Goal: Learn about a topic

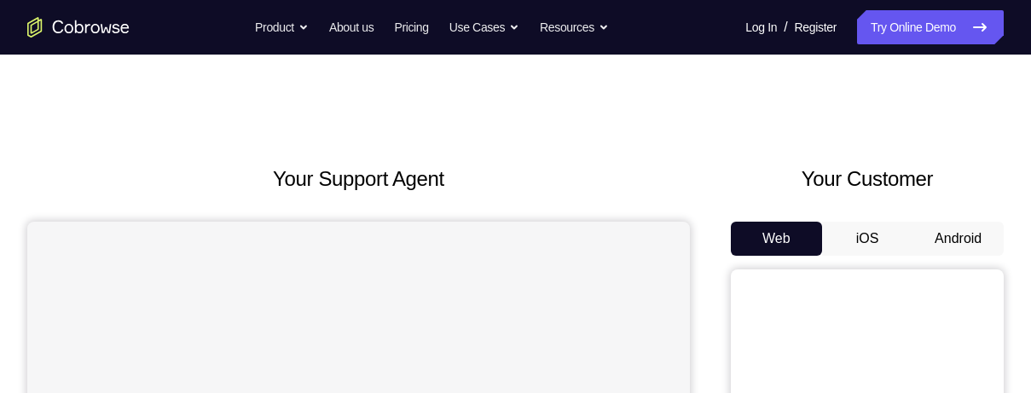
click at [948, 236] on button "Android" at bounding box center [958, 239] width 91 height 34
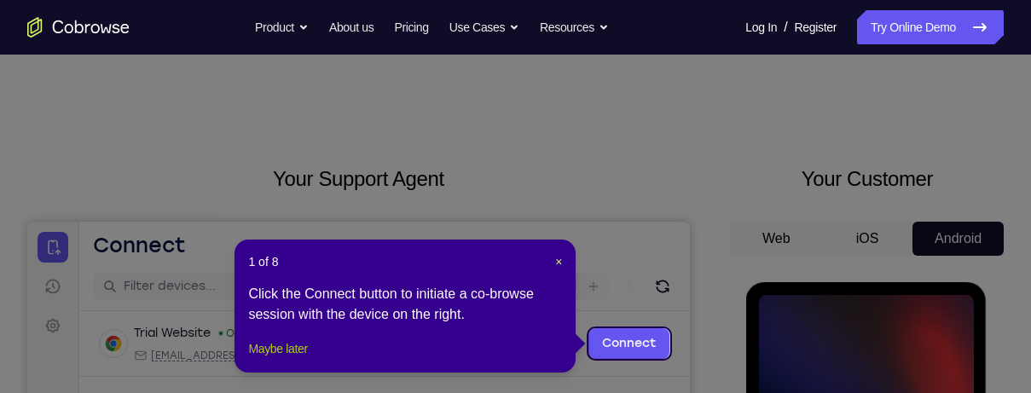
click at [281, 359] on button "Maybe later" at bounding box center [277, 349] width 59 height 20
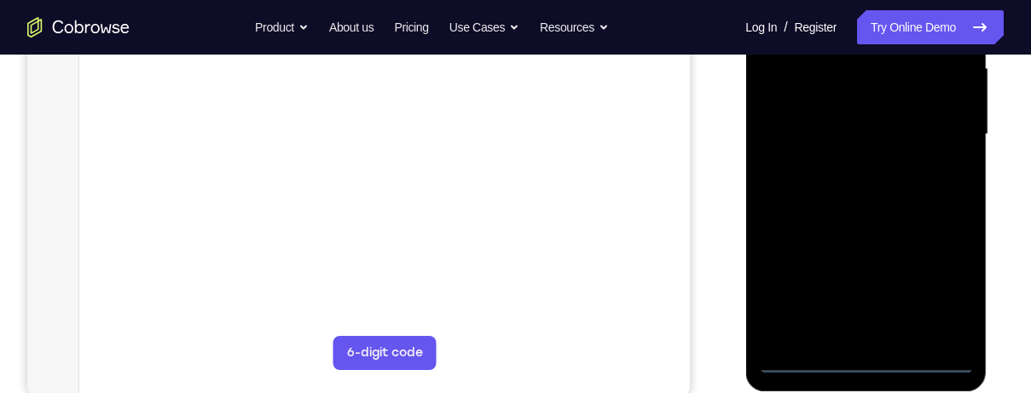
scroll to position [396, 0]
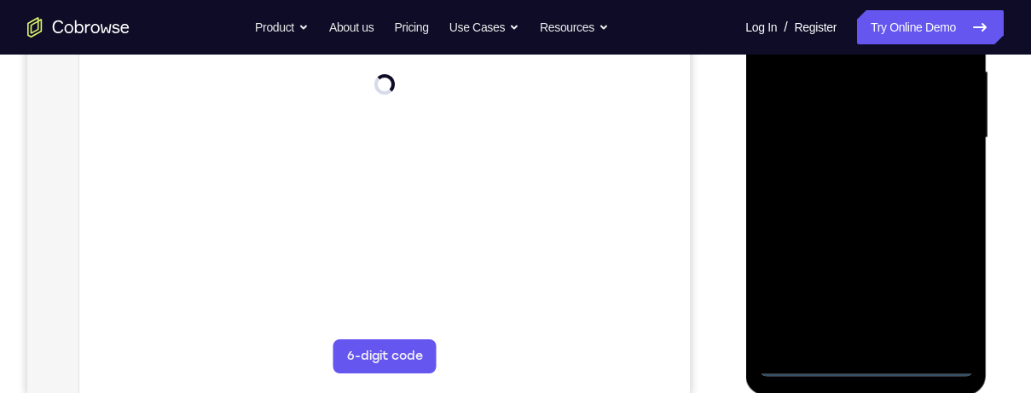
click at [862, 366] on div at bounding box center [865, 138] width 215 height 478
click at [925, 306] on div at bounding box center [865, 138] width 215 height 478
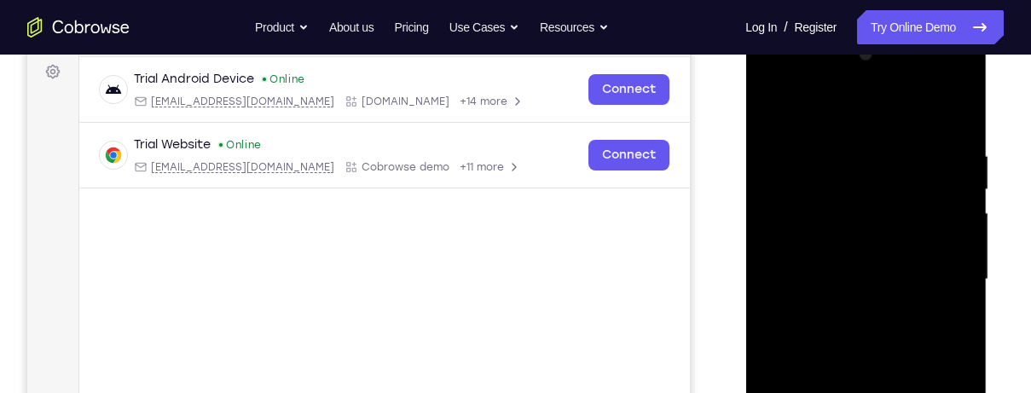
scroll to position [225, 0]
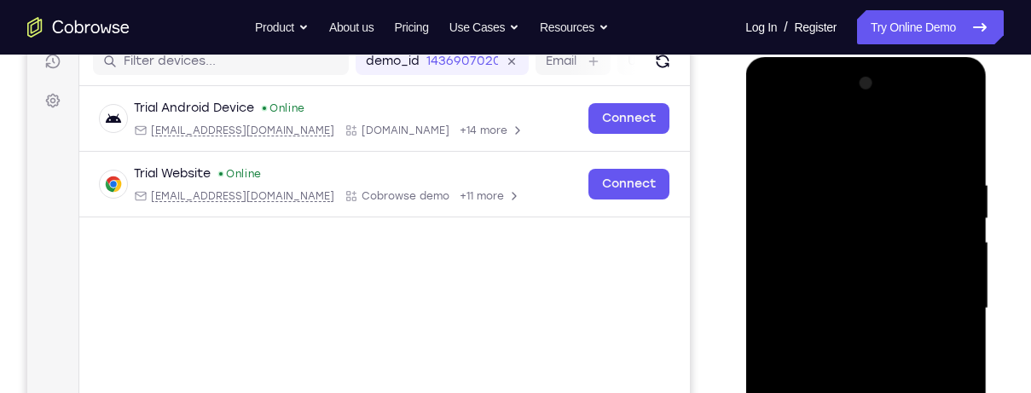
click at [832, 134] on div at bounding box center [865, 309] width 215 height 478
click at [809, 212] on div at bounding box center [865, 309] width 215 height 478
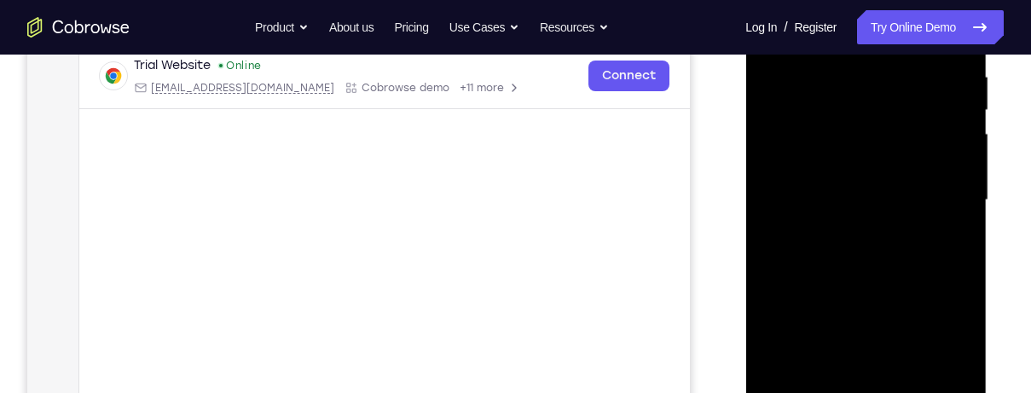
scroll to position [334, 0]
click at [885, 220] on div at bounding box center [865, 200] width 215 height 478
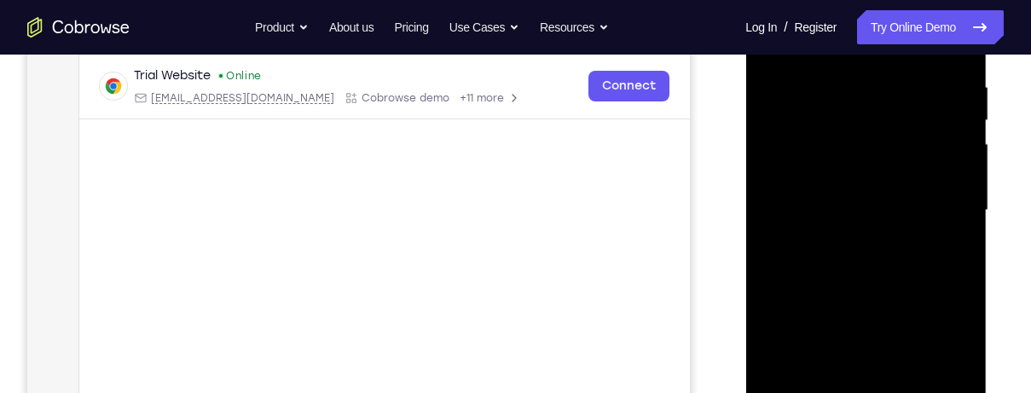
scroll to position [312, 0]
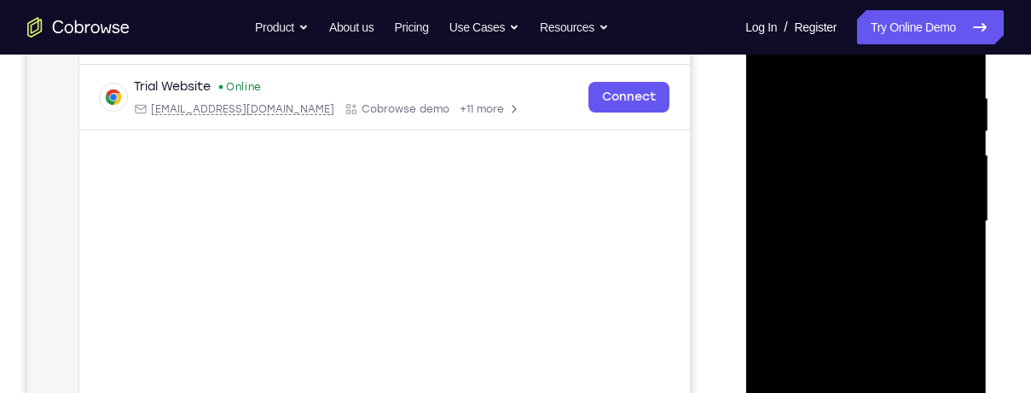
click at [890, 233] on div at bounding box center [865, 222] width 215 height 478
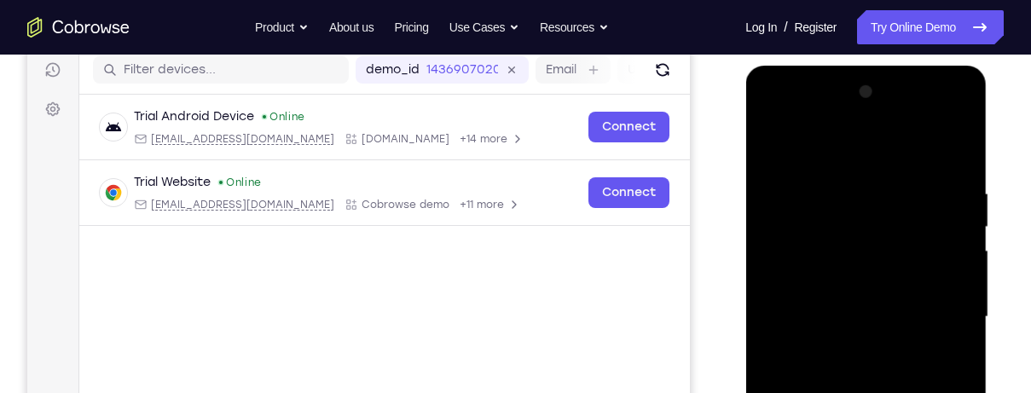
scroll to position [215, 0]
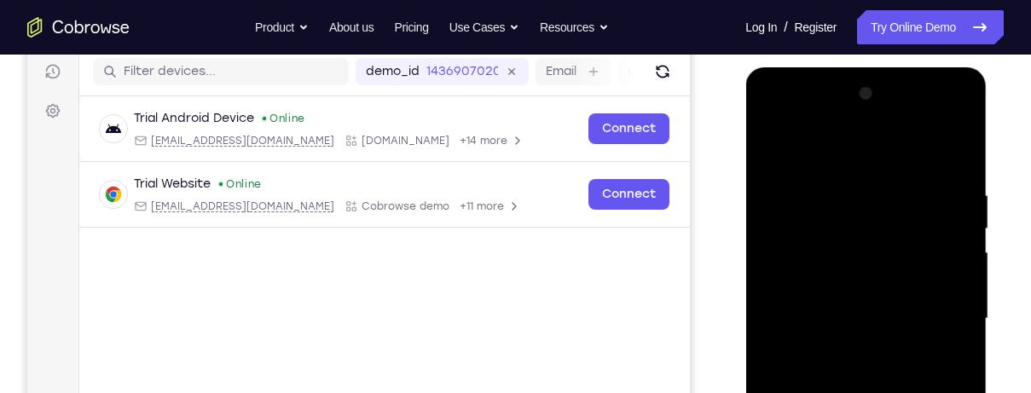
click at [818, 326] on div at bounding box center [865, 319] width 215 height 478
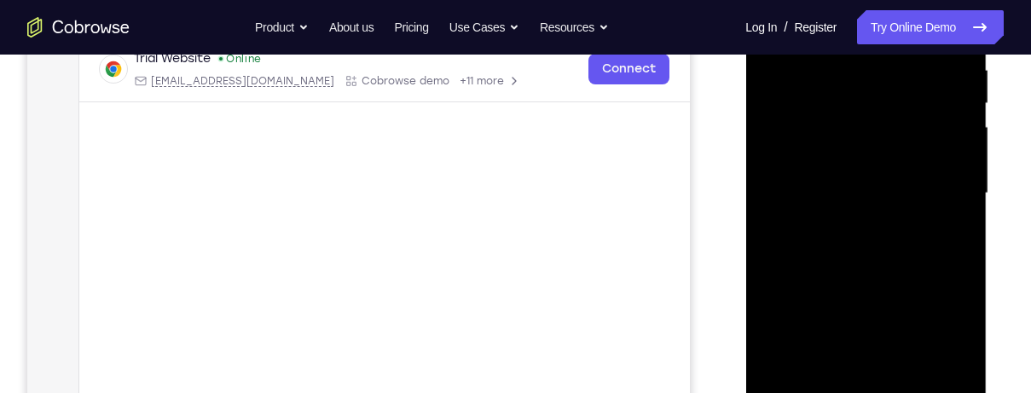
scroll to position [347, 0]
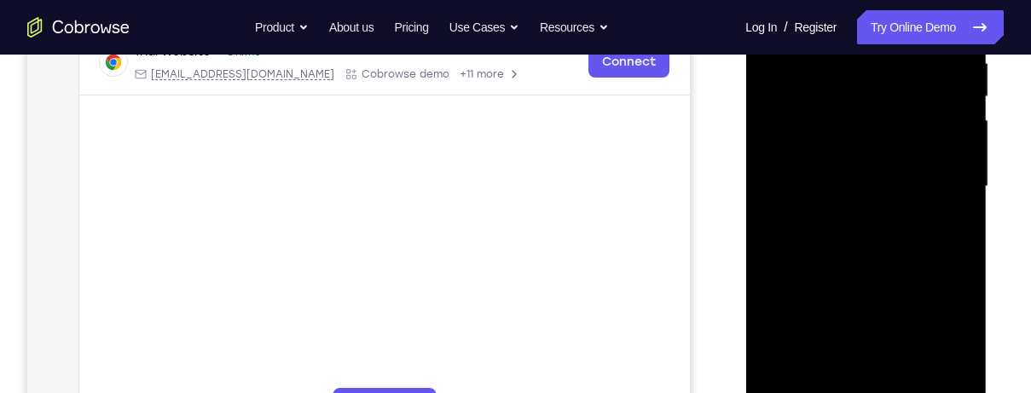
click at [902, 376] on div at bounding box center [865, 187] width 215 height 478
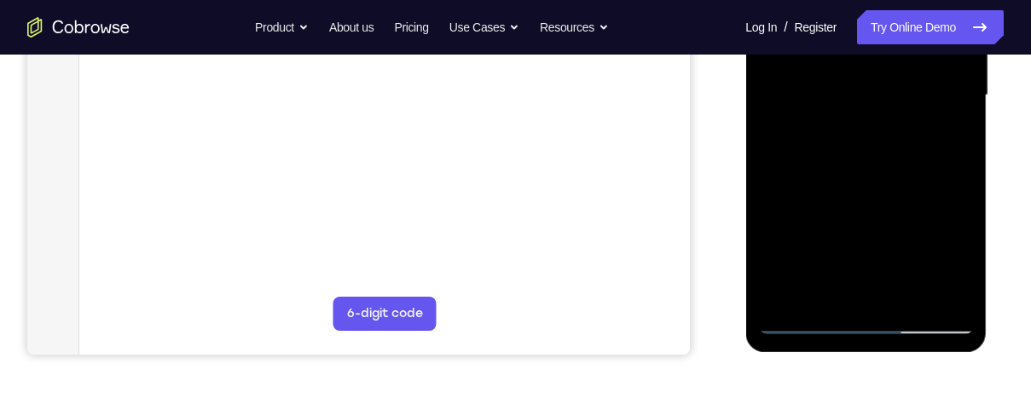
scroll to position [492, 0]
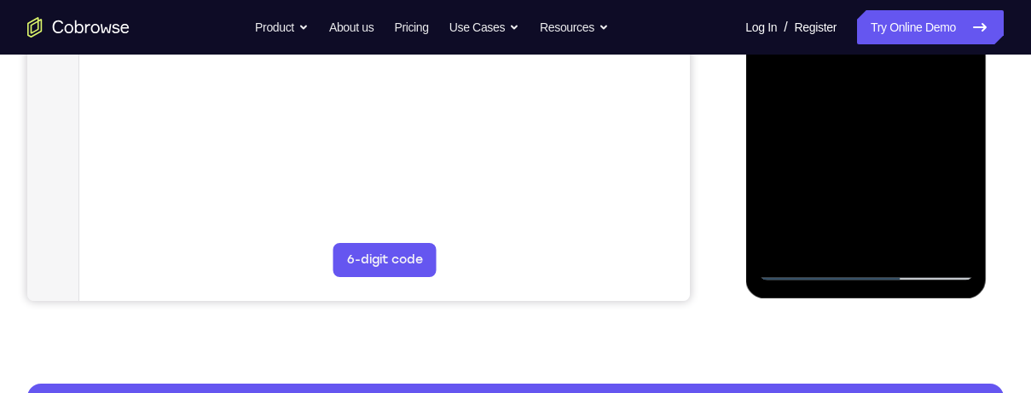
click at [799, 268] on div at bounding box center [865, 42] width 215 height 478
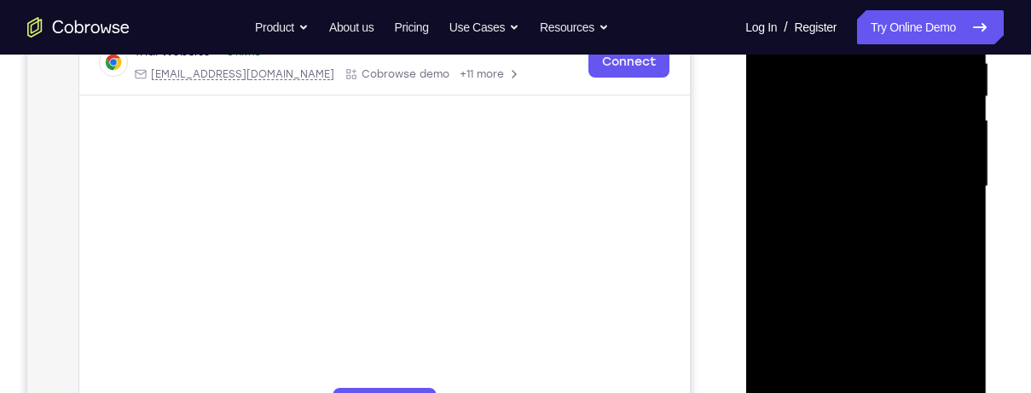
scroll to position [350, 0]
click at [902, 363] on div at bounding box center [865, 184] width 215 height 478
